Goal: Task Accomplishment & Management: Manage account settings

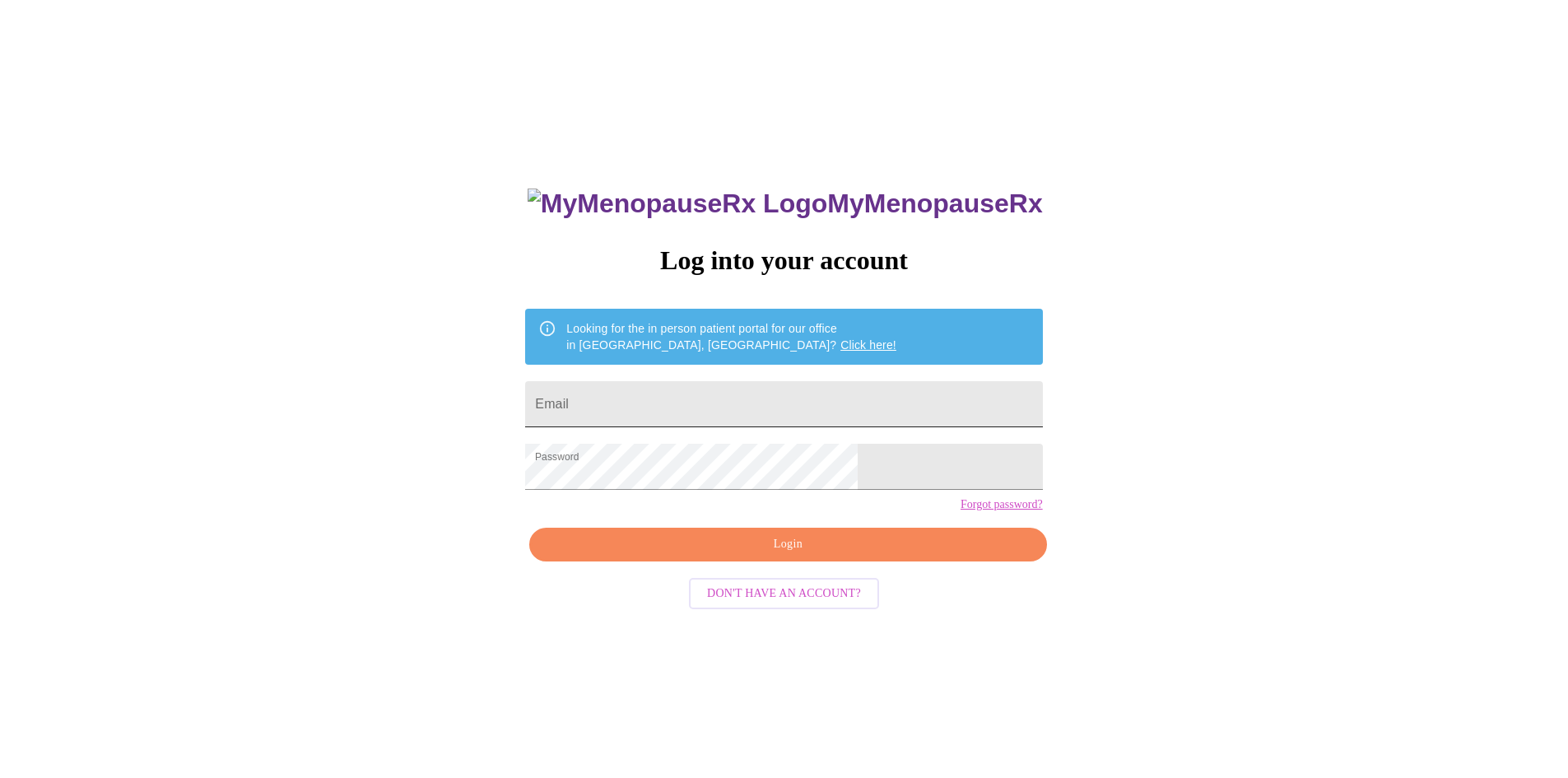
click at [762, 412] on input "Email" at bounding box center [783, 404] width 517 height 46
click at [759, 395] on input "Email" at bounding box center [783, 404] width 517 height 46
drag, startPoint x: 784, startPoint y: 591, endPoint x: 786, endPoint y: 574, distance: 17.1
click at [784, 591] on div "MyMenopauseRx Log into your account Looking for the in person patient portal fo…" at bounding box center [783, 551] width 549 height 778
click at [786, 554] on span "Login" at bounding box center [787, 545] width 479 height 21
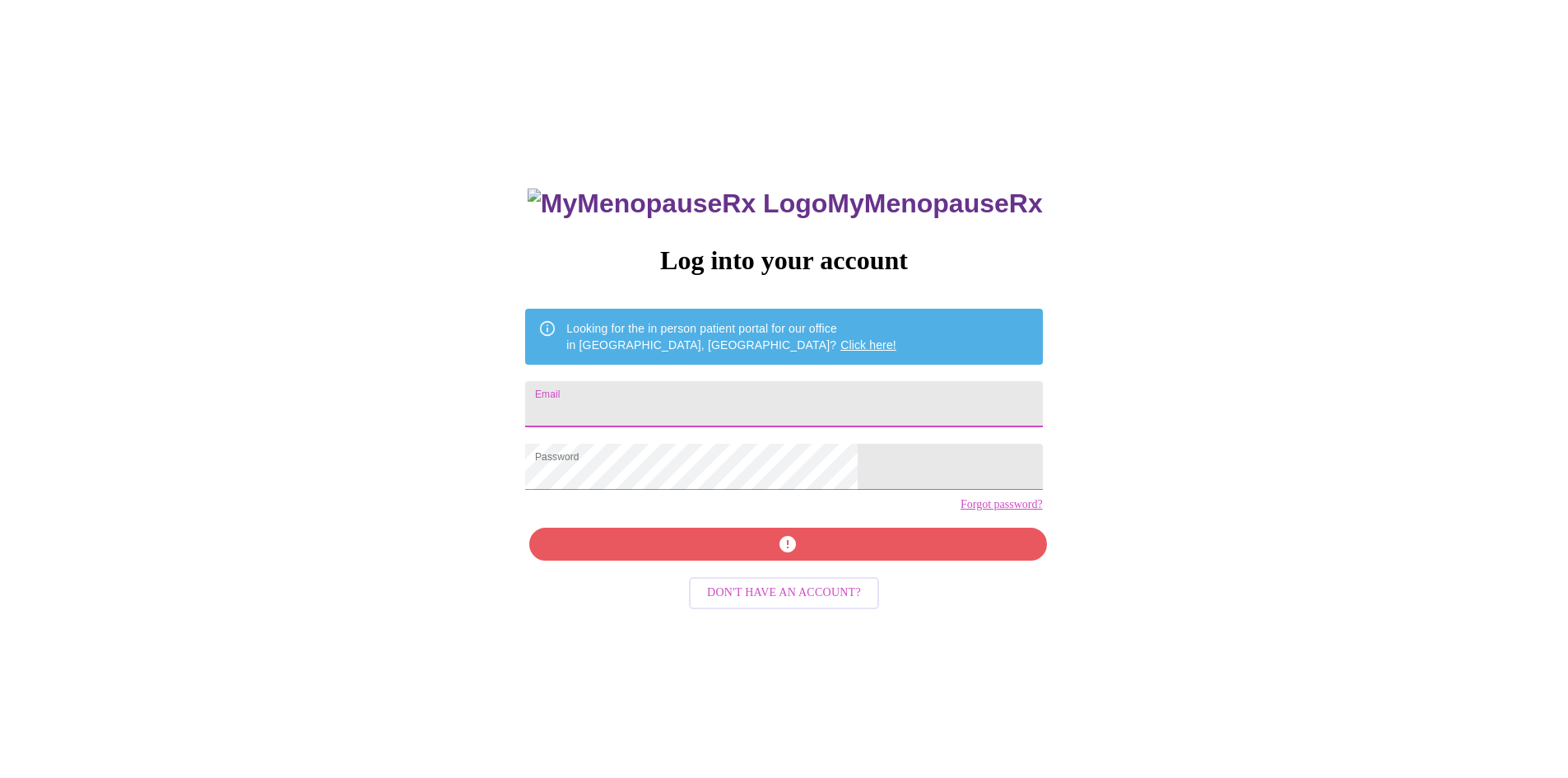
drag, startPoint x: 664, startPoint y: 392, endPoint x: 677, endPoint y: 418, distance: 29.1
click at [664, 392] on input "Email" at bounding box center [783, 404] width 517 height 46
type input "[EMAIL_ADDRESS][DOMAIN_NAME]"
click at [762, 562] on div "MyMenopauseRx Log into your account Looking for the in person patient portal fo…" at bounding box center [783, 551] width 549 height 778
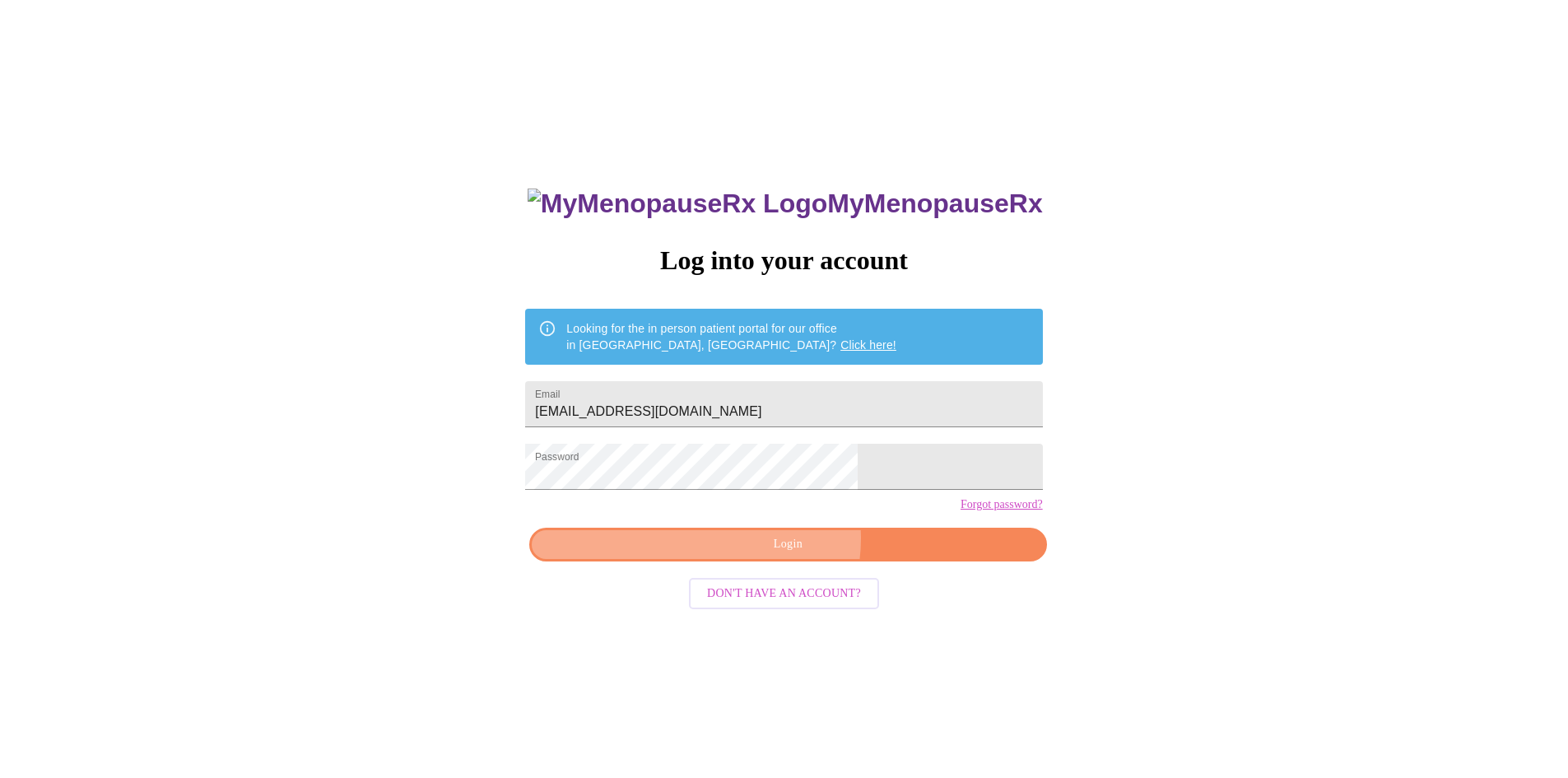
click at [787, 554] on span "Login" at bounding box center [787, 545] width 479 height 21
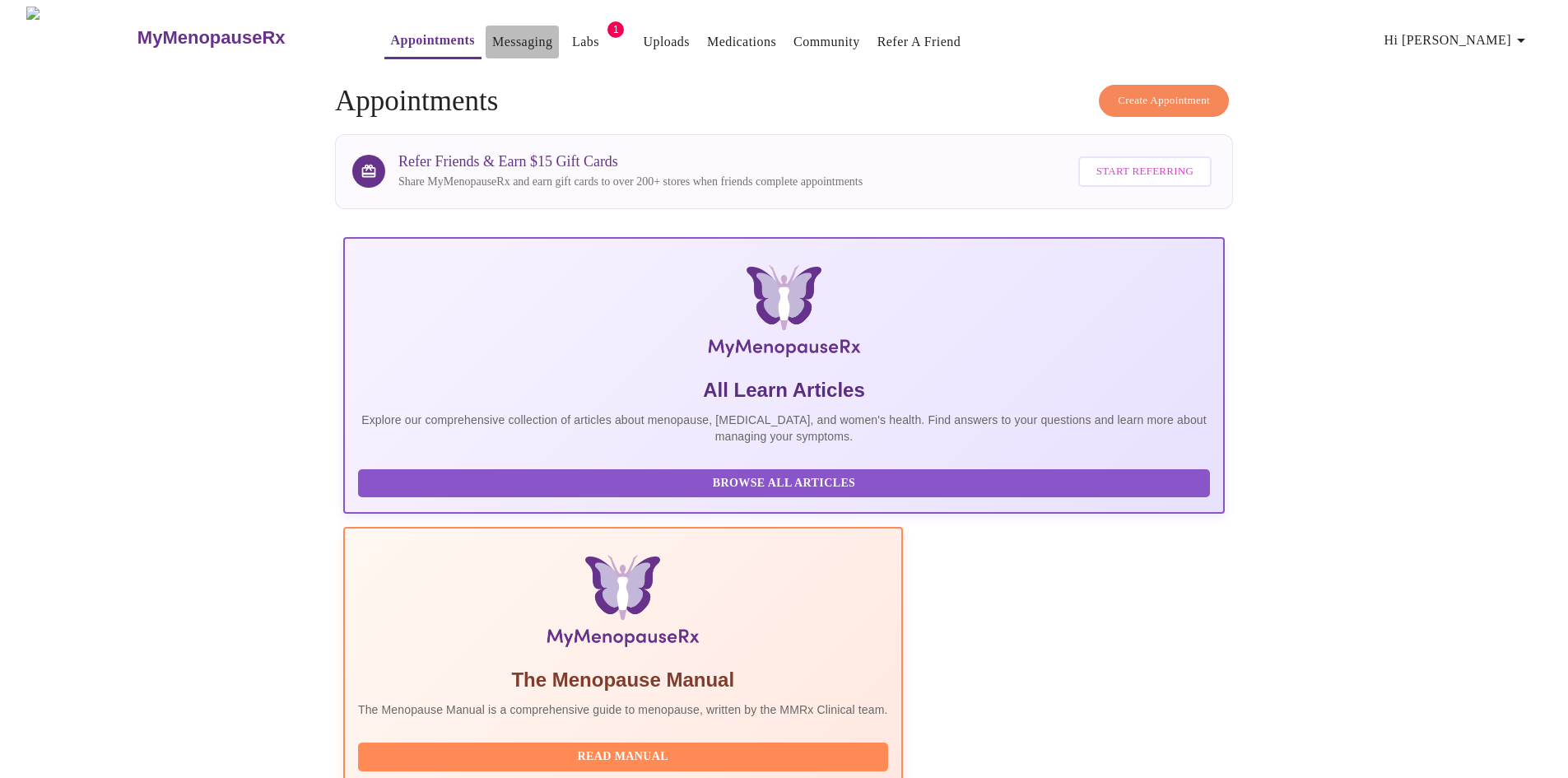
click at [492, 45] on link "Messaging" at bounding box center [522, 42] width 60 height 23
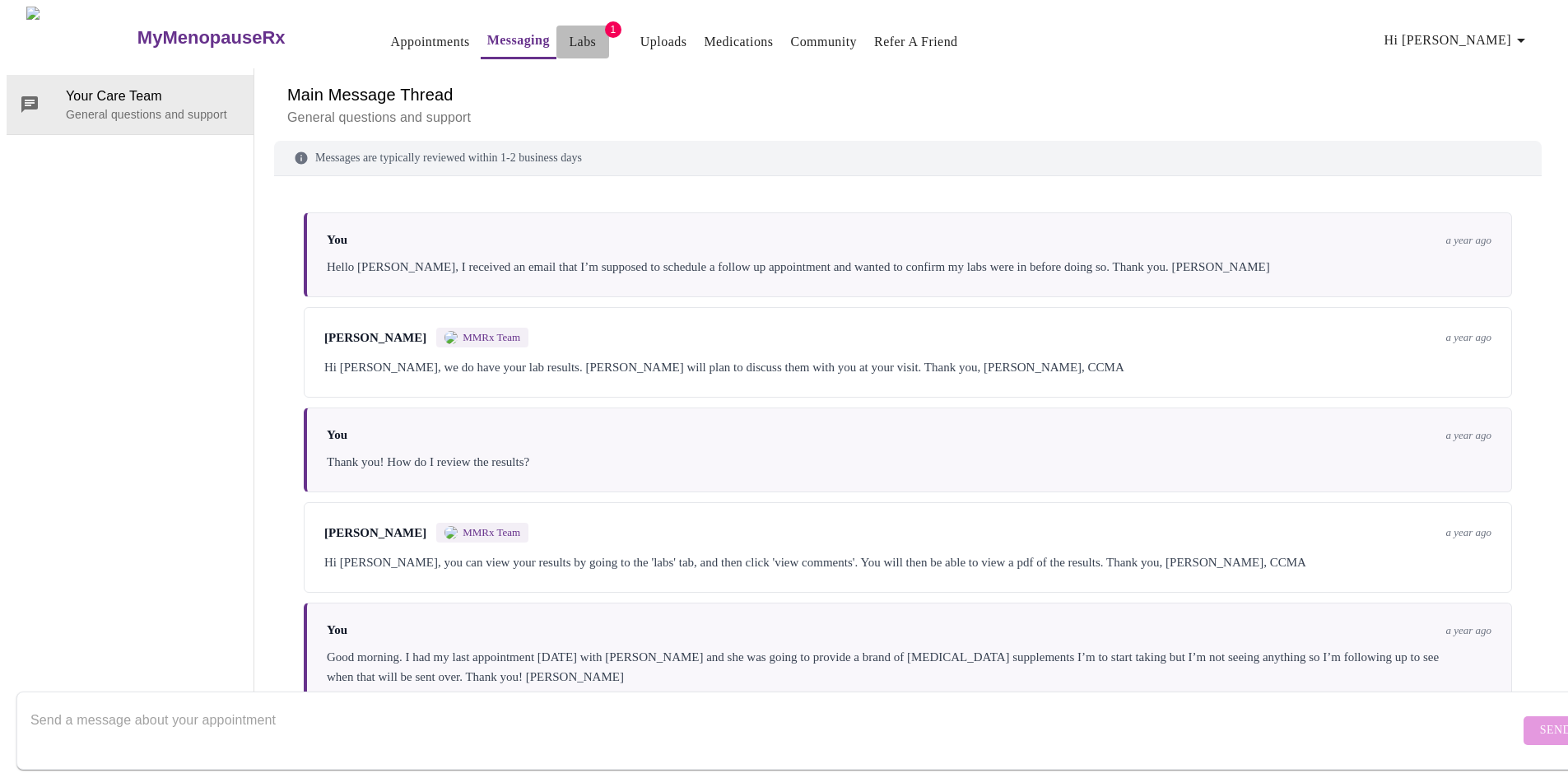
click at [556, 26] on button "Labs" at bounding box center [582, 42] width 53 height 32
click at [569, 32] on link "Labs" at bounding box center [582, 42] width 27 height 23
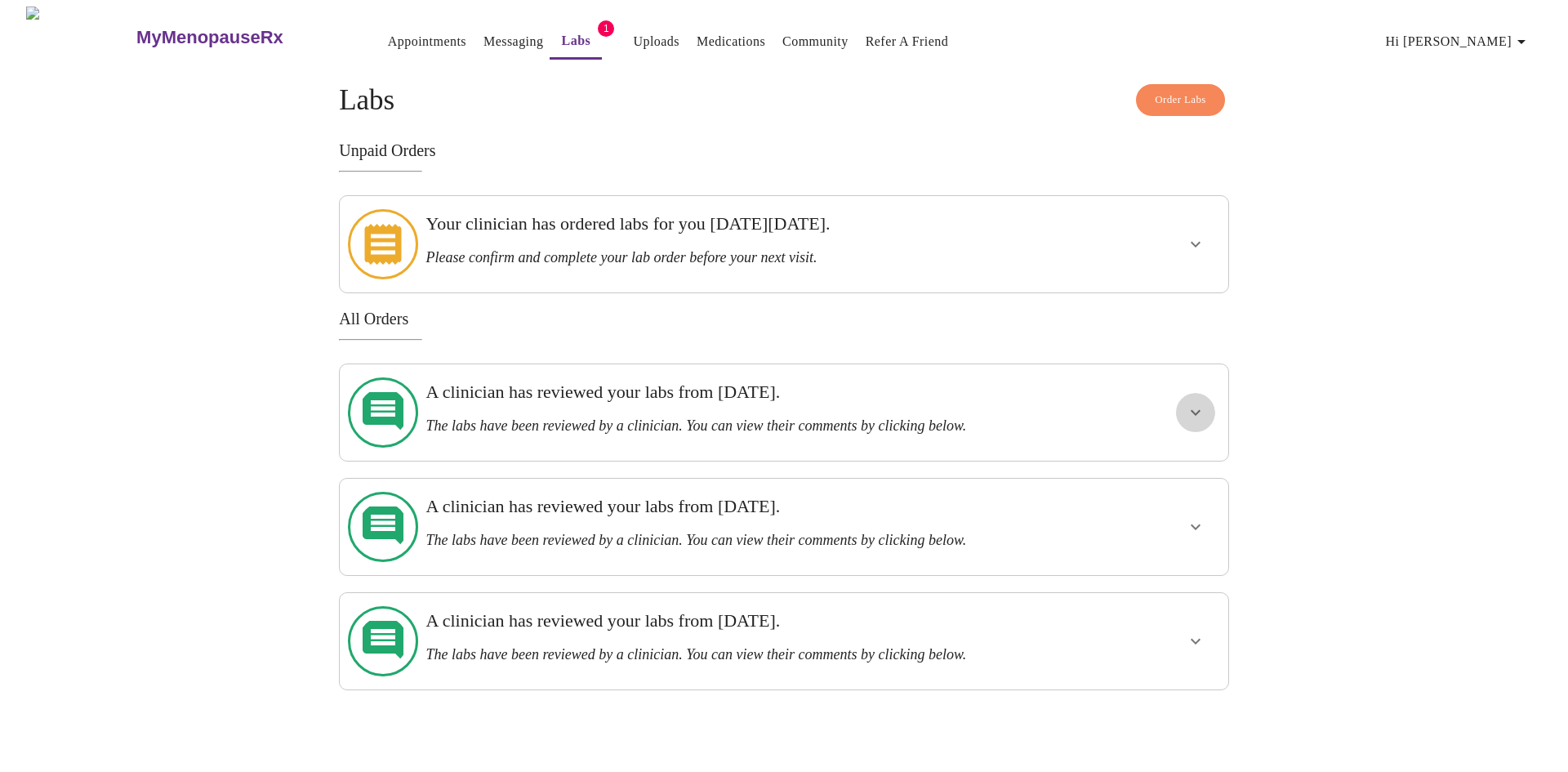
click at [1194, 403] on icon "show more" at bounding box center [1195, 413] width 20 height 20
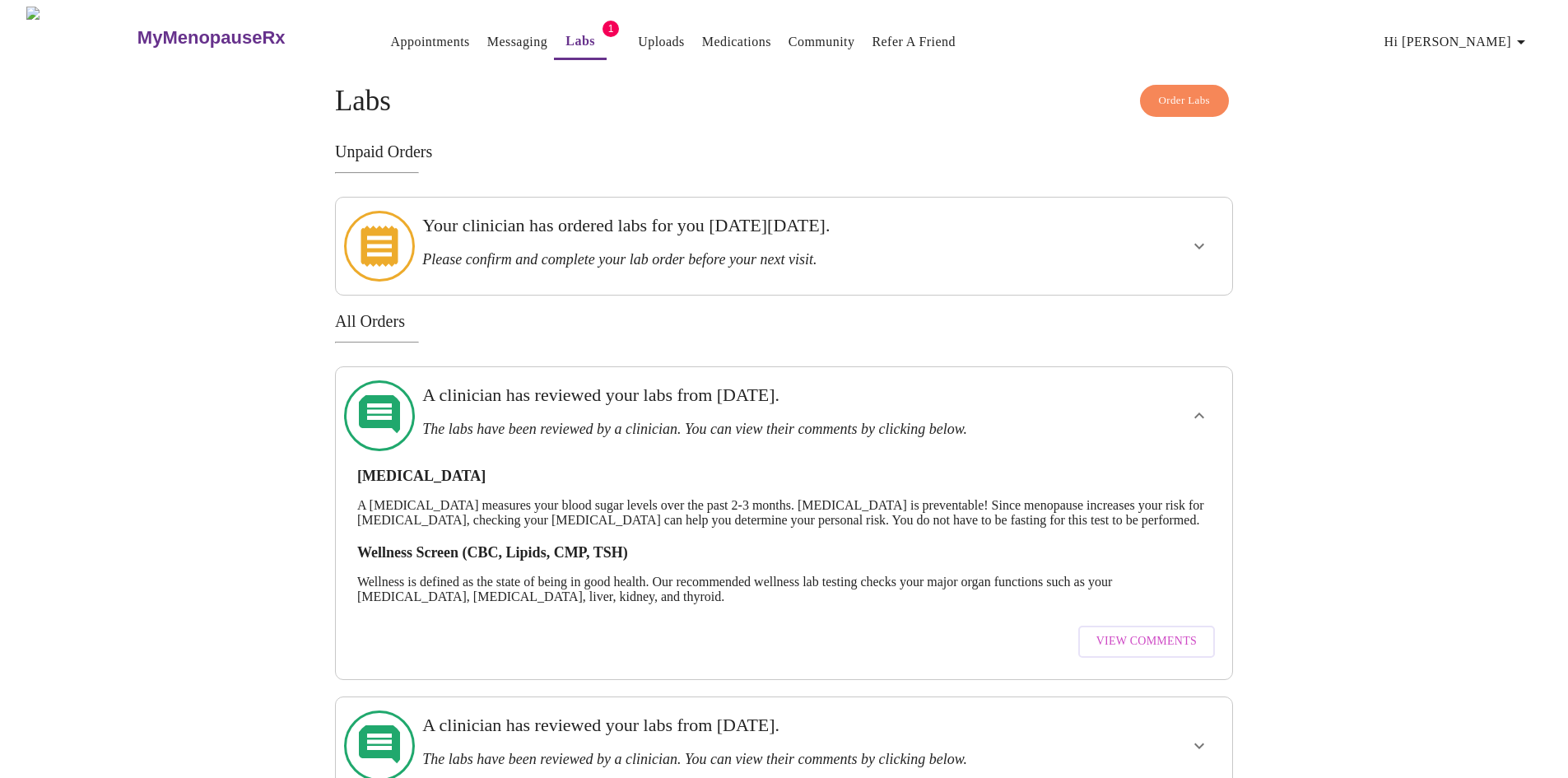
click at [1147, 632] on span "View Comments" at bounding box center [1146, 642] width 100 height 21
